Goal: Information Seeking & Learning: Understand process/instructions

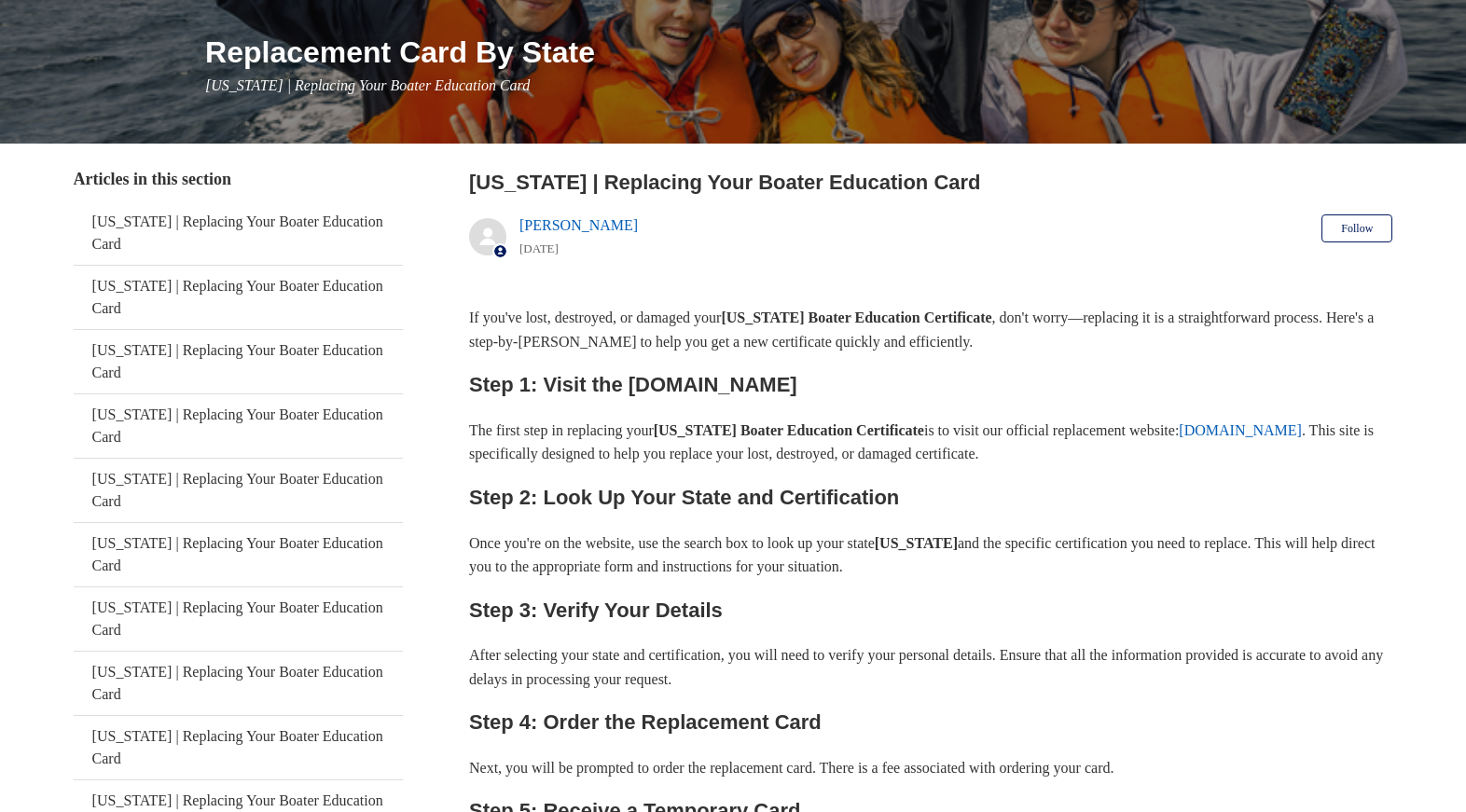
scroll to position [234, 0]
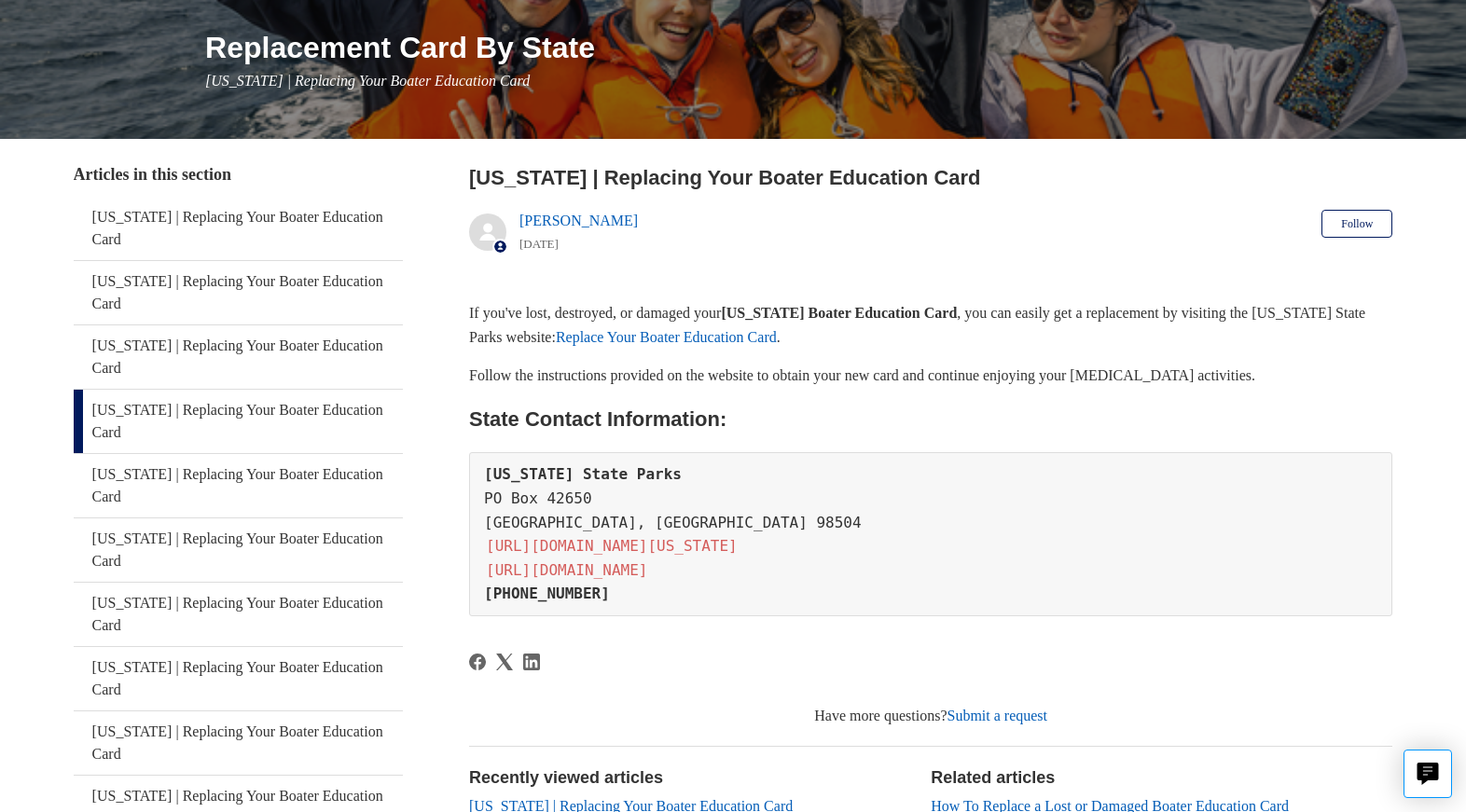
scroll to position [231, 0]
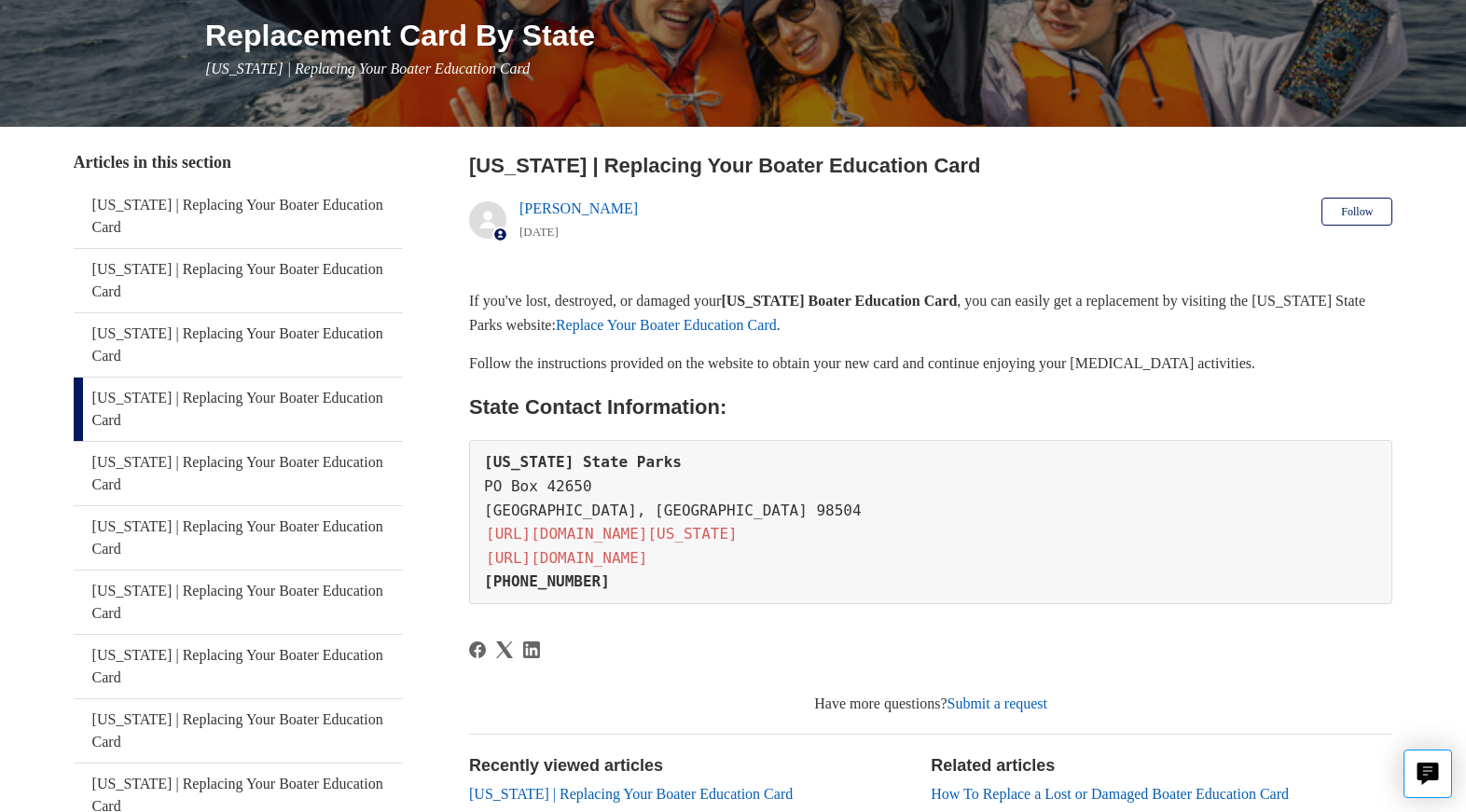
click at [777, 319] on link "Replace Your Boater Education Card" at bounding box center [666, 324] width 221 height 16
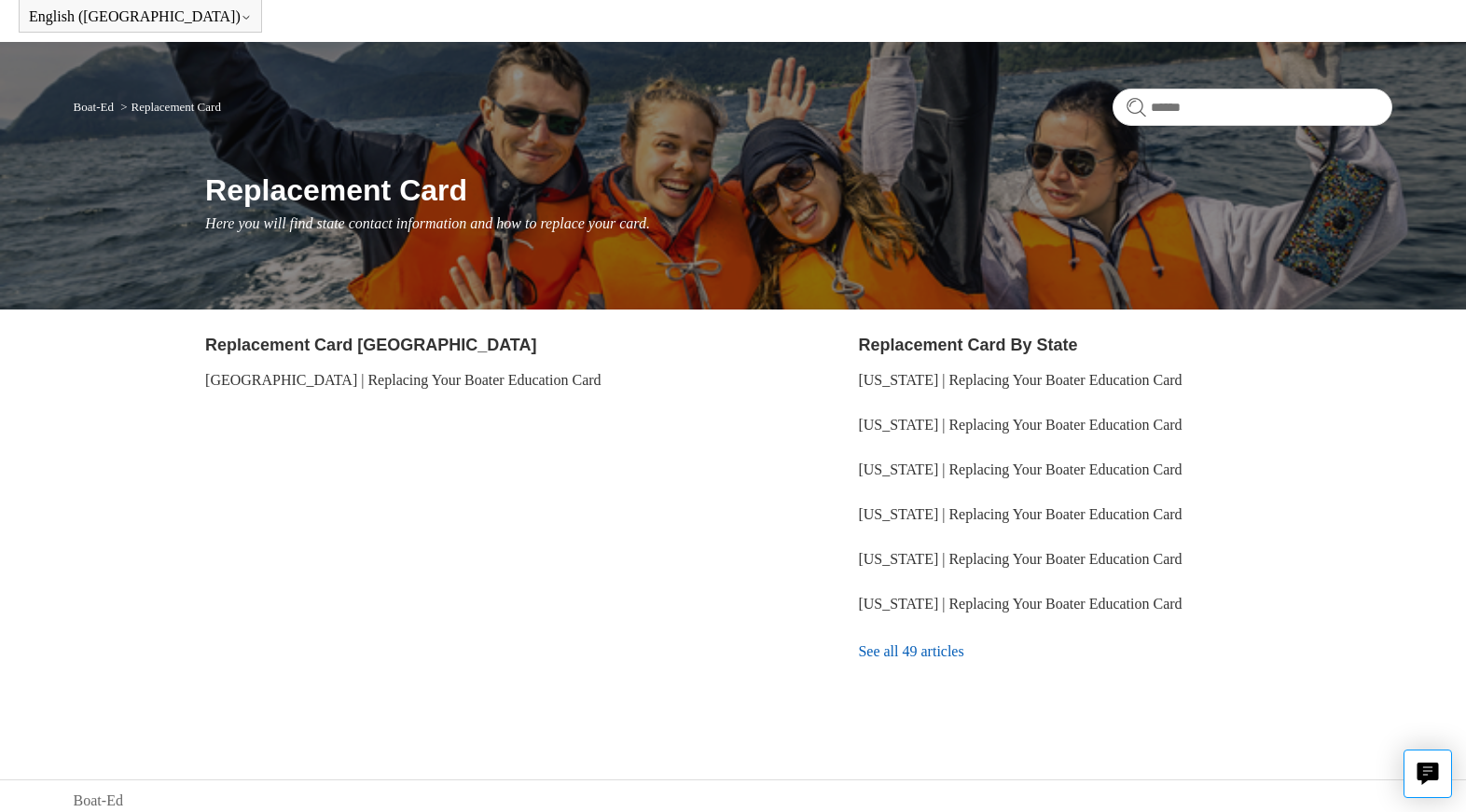
scroll to position [86, 0]
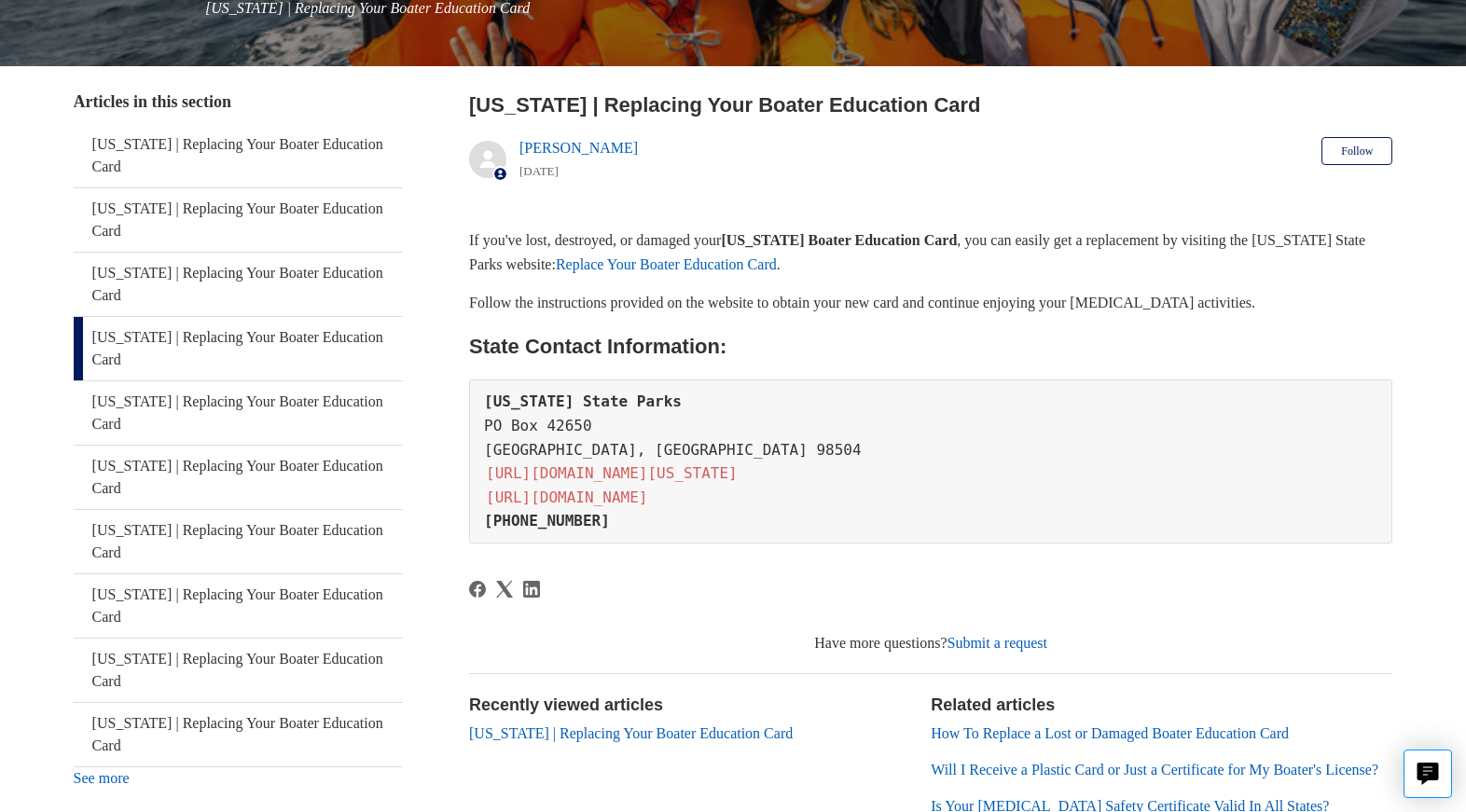
scroll to position [307, 0]
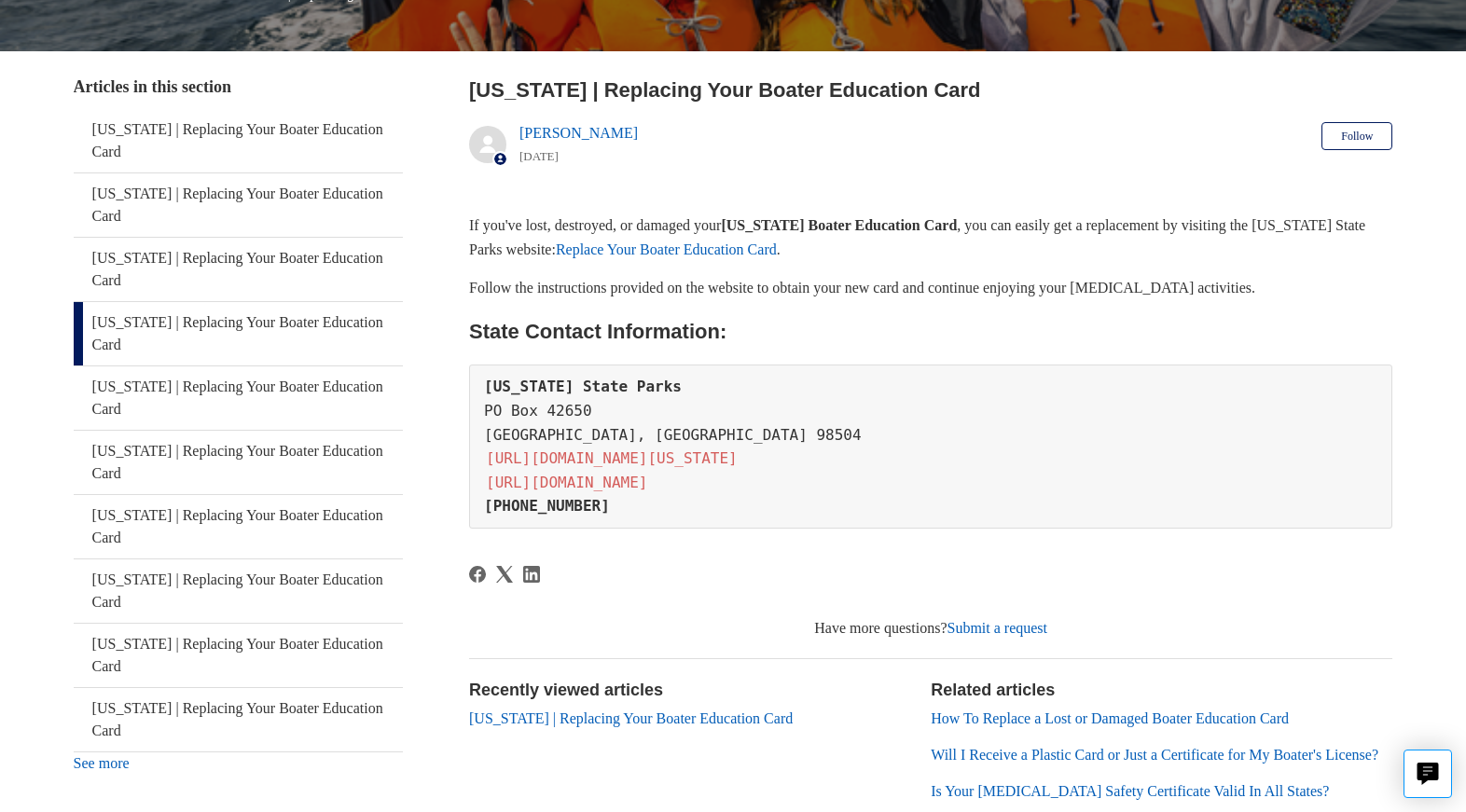
click at [649, 478] on link "[URL][DOMAIN_NAME]" at bounding box center [566, 482] width 165 height 22
click at [631, 458] on link "[URL][DOMAIN_NAME][US_STATE]" at bounding box center [611, 458] width 256 height 22
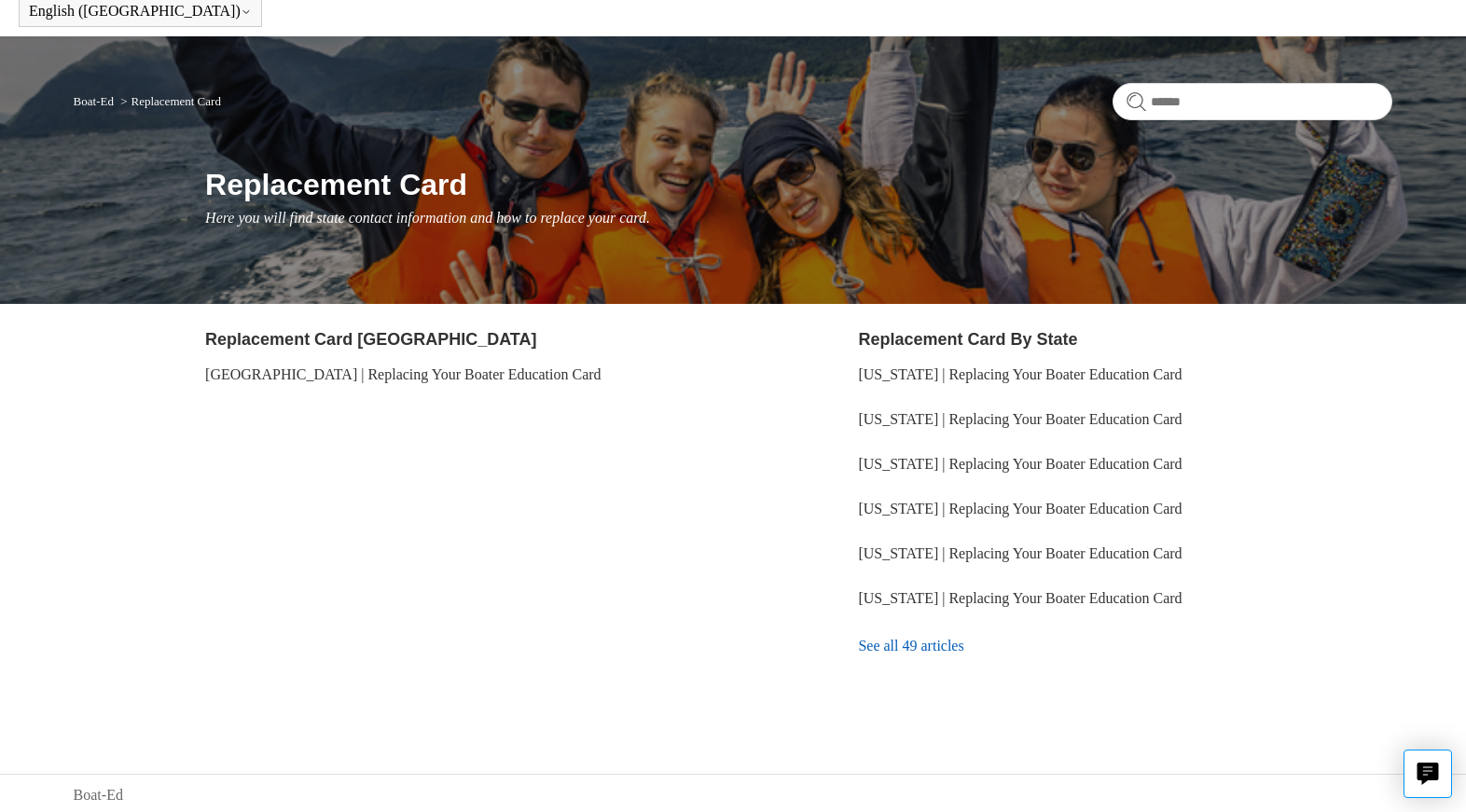
scroll to position [85, 0]
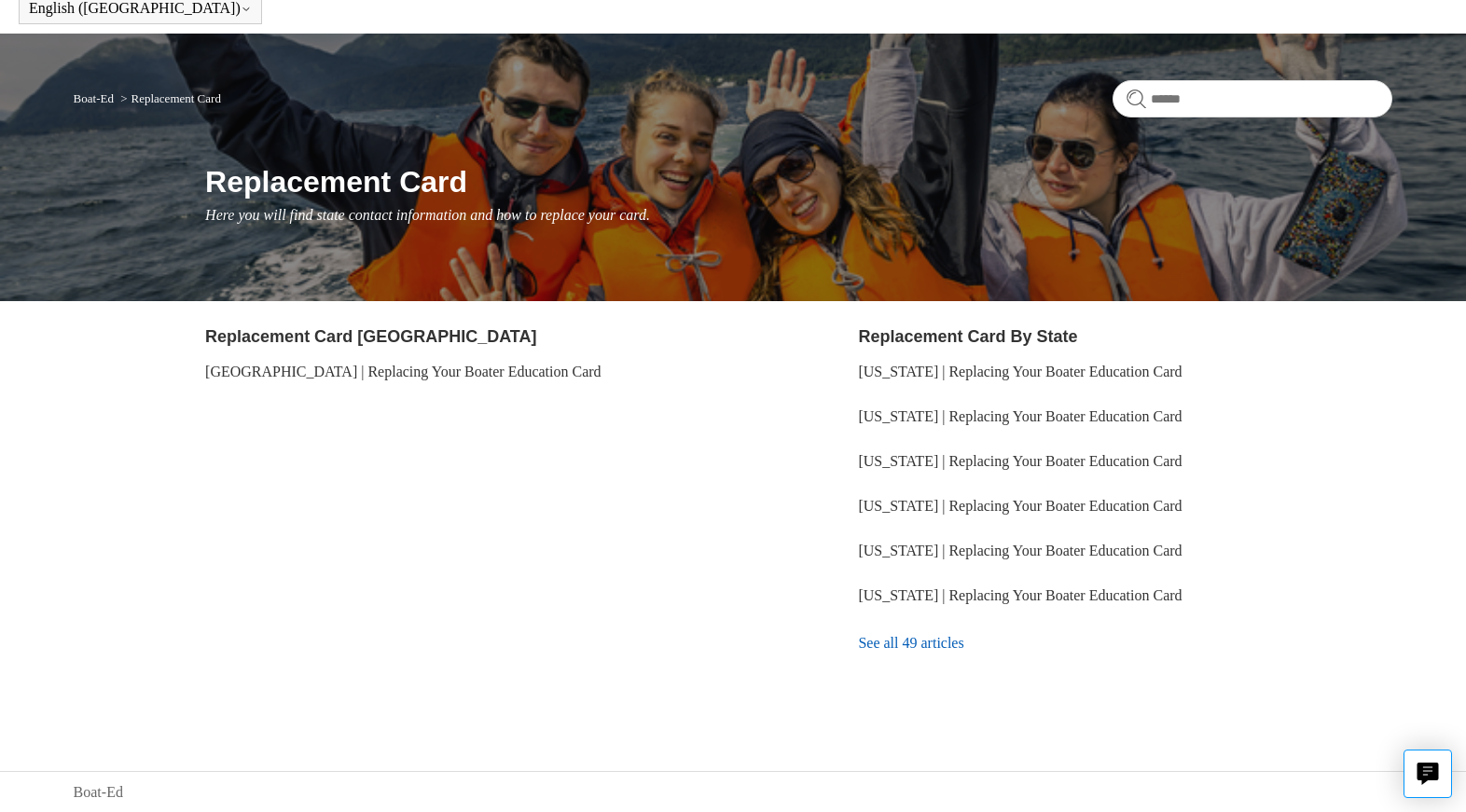
click at [921, 638] on link "See all 49 articles" at bounding box center [1125, 643] width 535 height 50
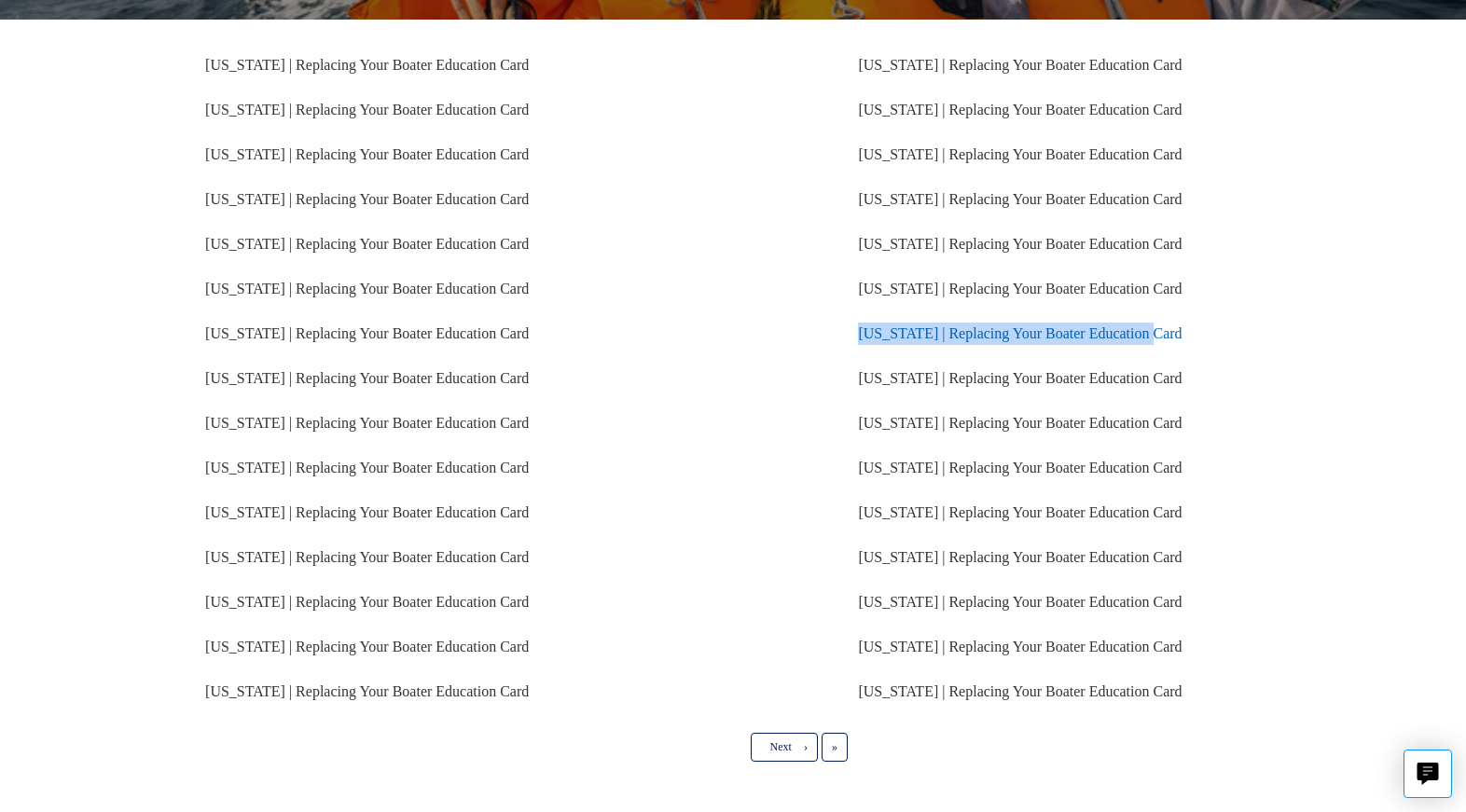
scroll to position [320, 0]
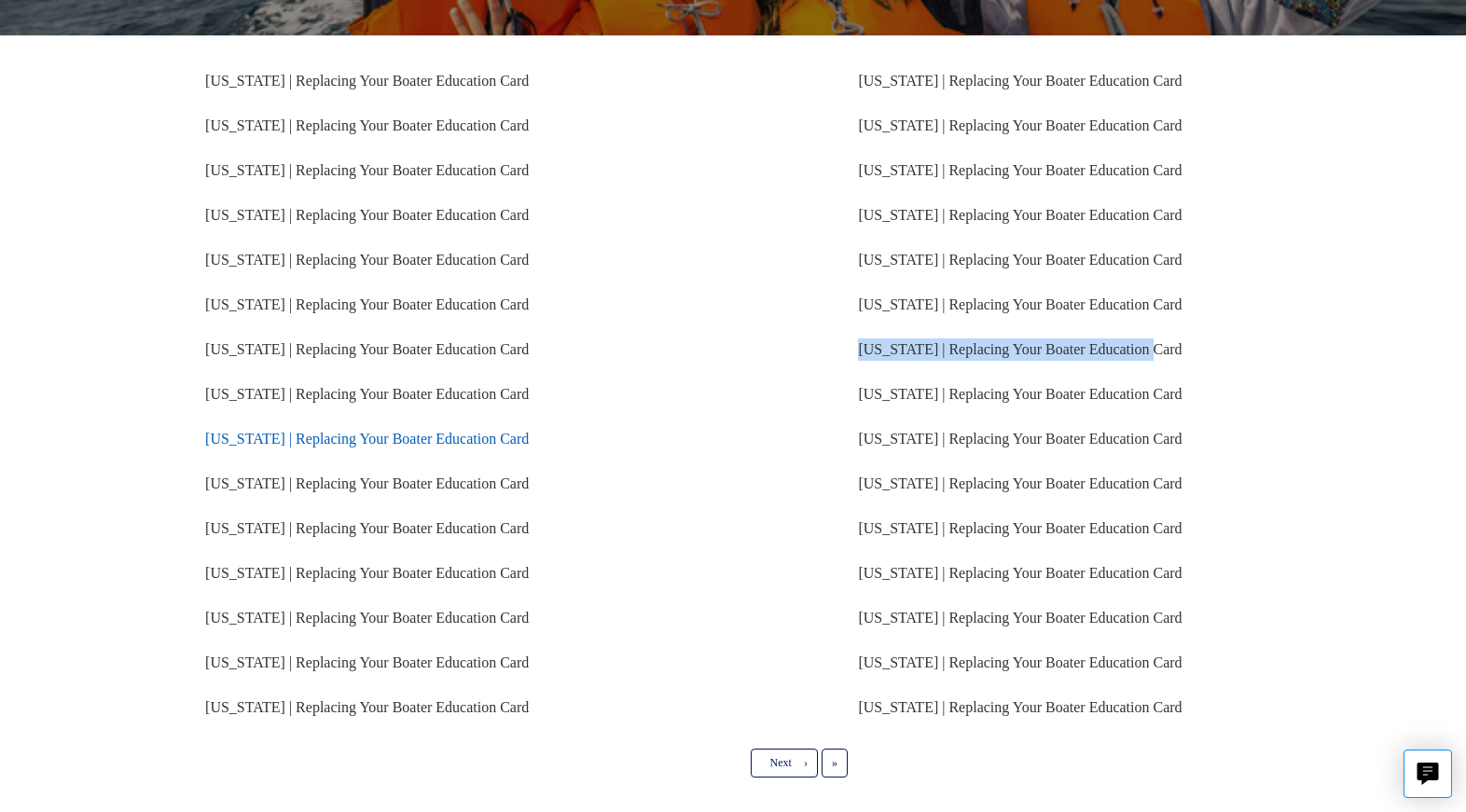
click at [426, 439] on link "[US_STATE] | Replacing Your Boater Education Card" at bounding box center [367, 439] width 324 height 16
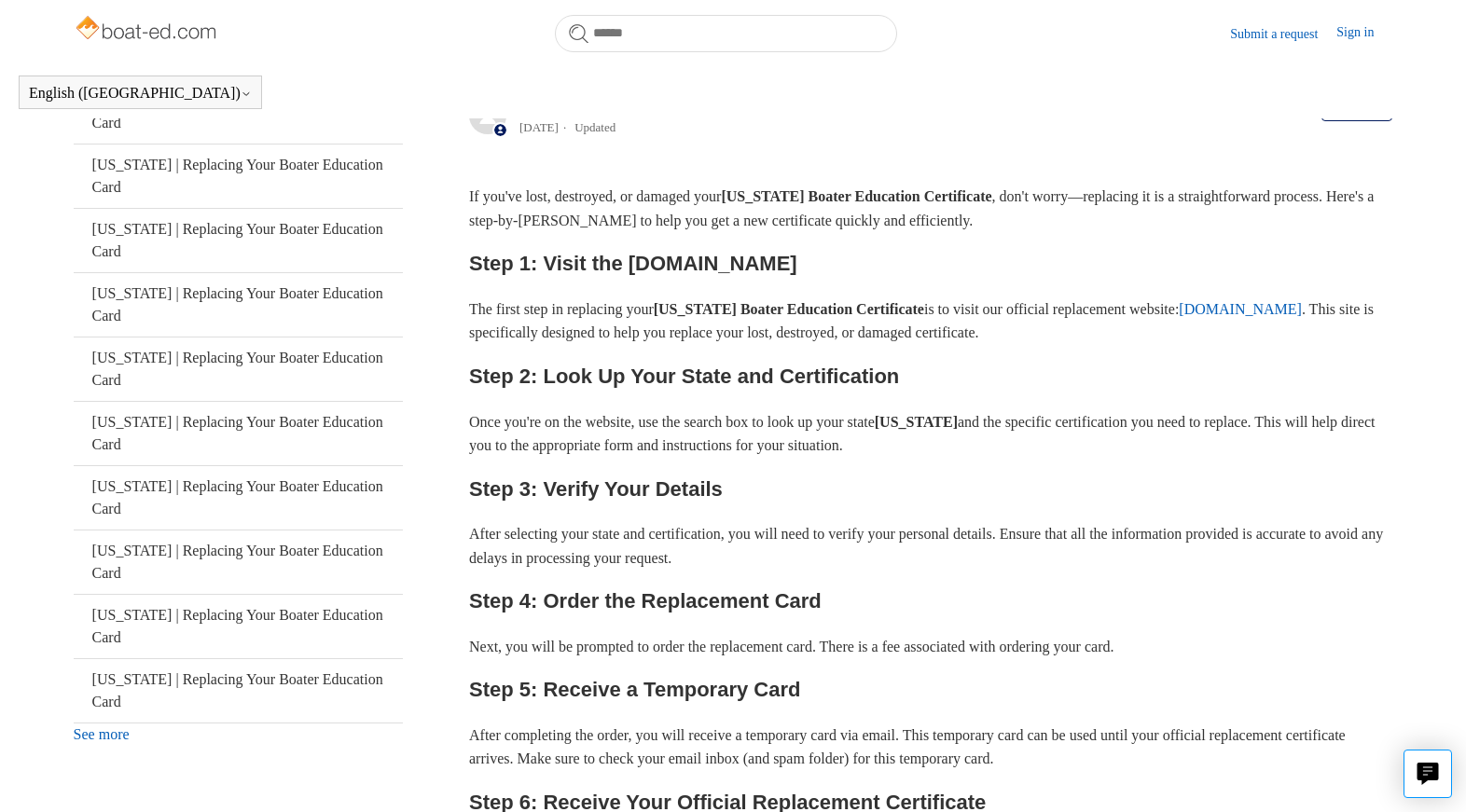
scroll to position [147, 0]
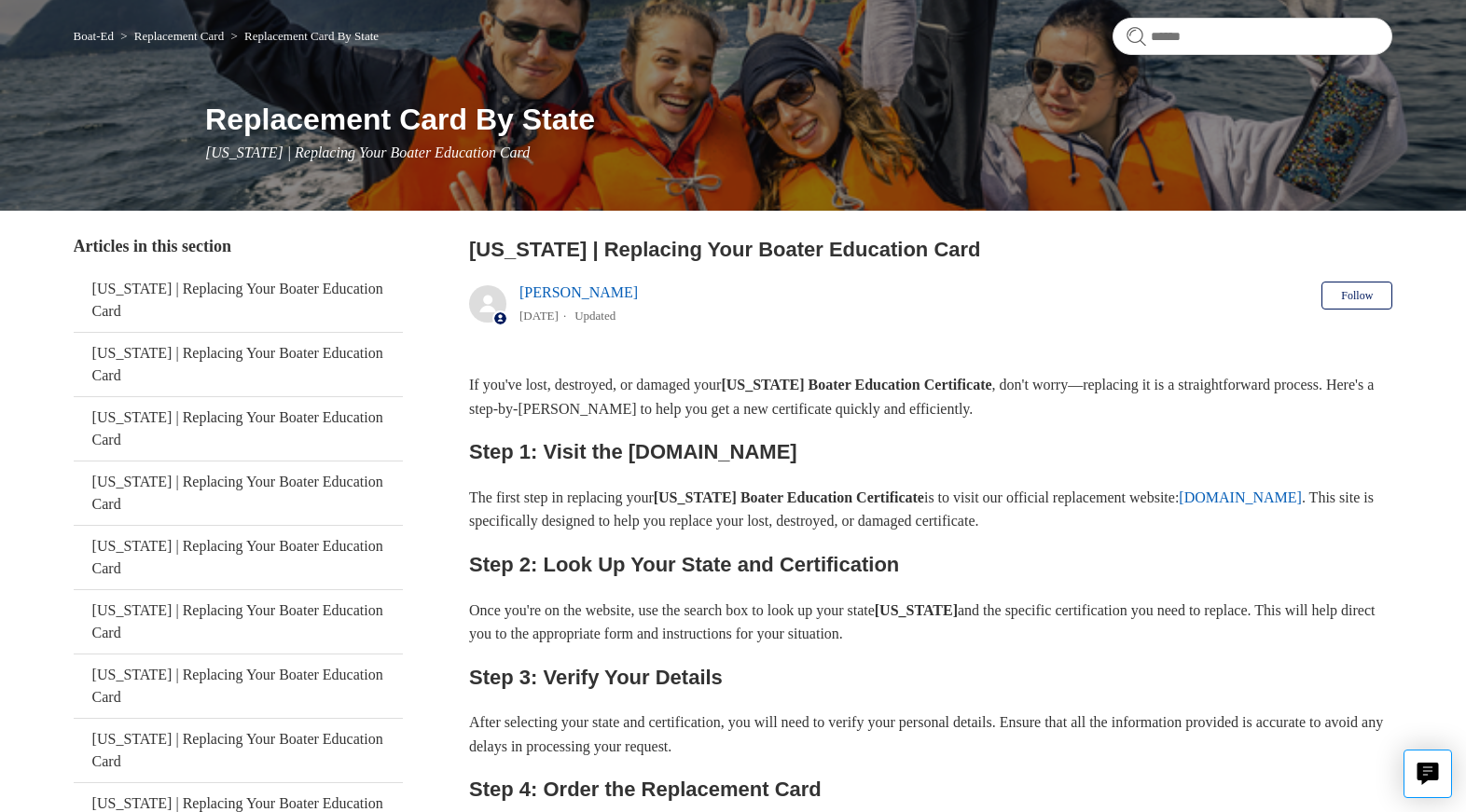
click at [817, 434] on div "If you've lost, destroyed, or damaged your [US_STATE] Boater Education Certific…" at bounding box center [930, 810] width 924 height 873
click at [753, 451] on h2 "Step 1: Visit the [DOMAIN_NAME]" at bounding box center [930, 452] width 924 height 33
drag, startPoint x: 627, startPoint y: 451, endPoint x: 830, endPoint y: 455, distance: 203.0
click at [830, 455] on h2 "Step 1: Visit the [DOMAIN_NAME]" at bounding box center [930, 452] width 924 height 33
copy h2 "[DOMAIN_NAME]"
